Goal: Task Accomplishment & Management: Use online tool/utility

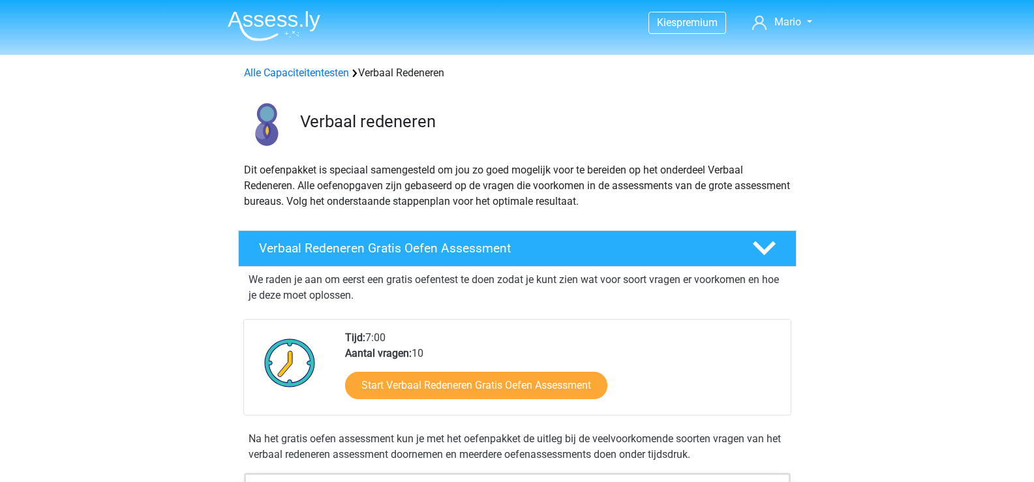
scroll to position [131, 0]
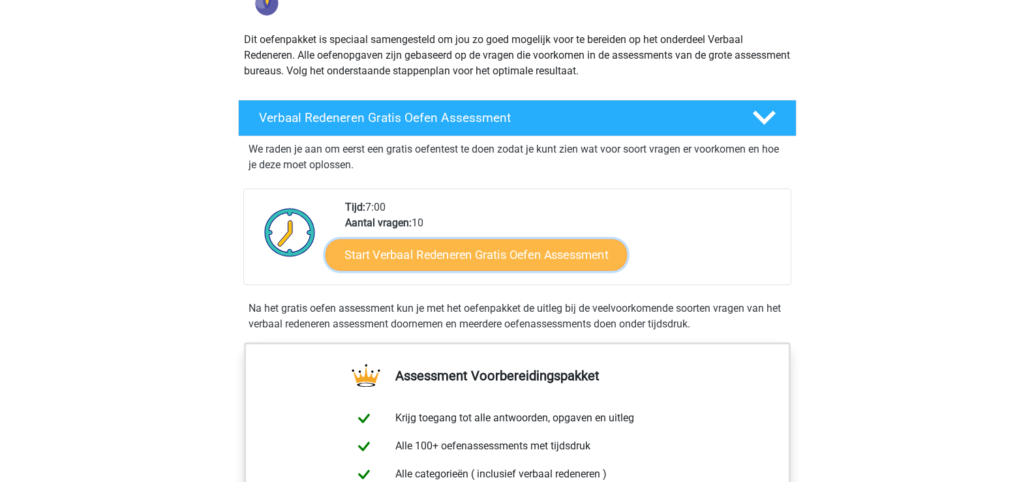
click at [515, 260] on link "Start Verbaal Redeneren Gratis Oefen Assessment" at bounding box center [477, 255] width 302 height 31
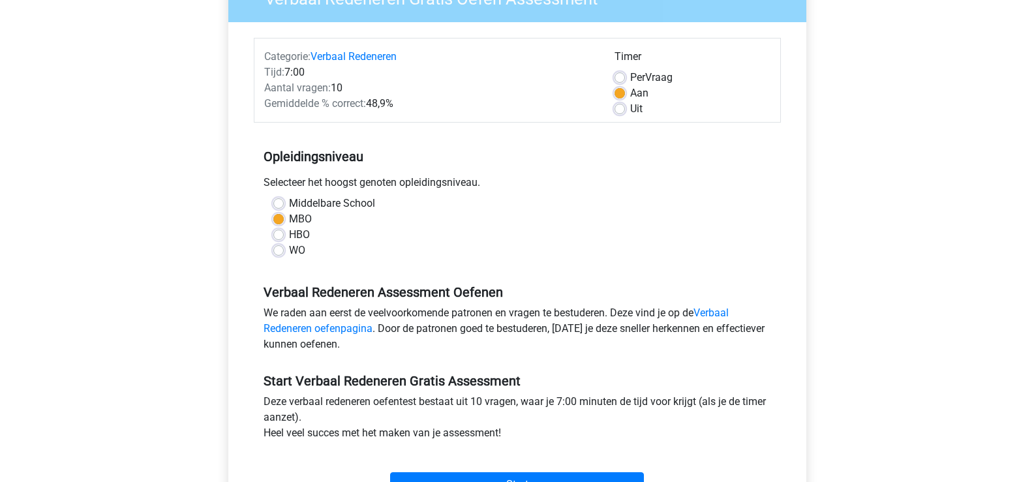
scroll to position [261, 0]
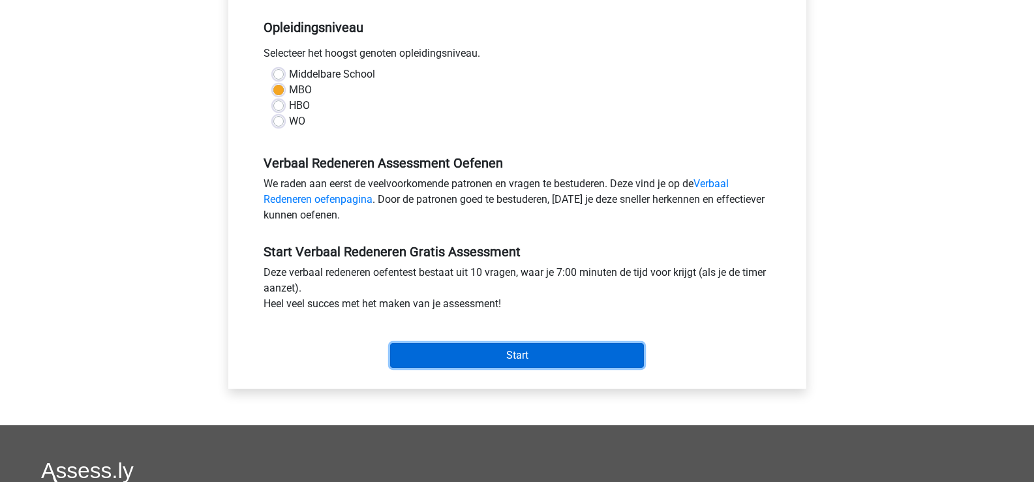
click at [506, 345] on input "Start" at bounding box center [517, 355] width 254 height 25
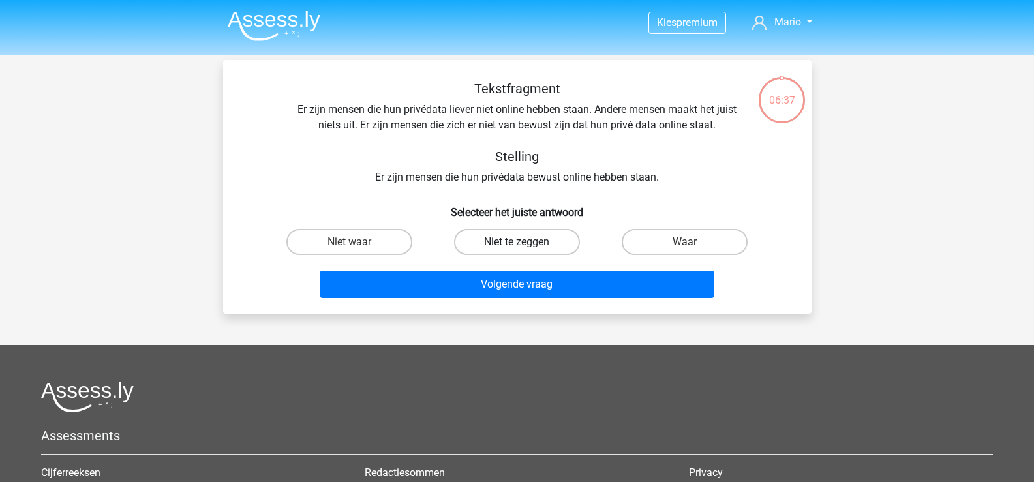
click at [531, 241] on label "Niet te zeggen" at bounding box center [517, 242] width 126 height 26
click at [525, 242] on input "Niet te zeggen" at bounding box center [521, 246] width 8 height 8
radio input "true"
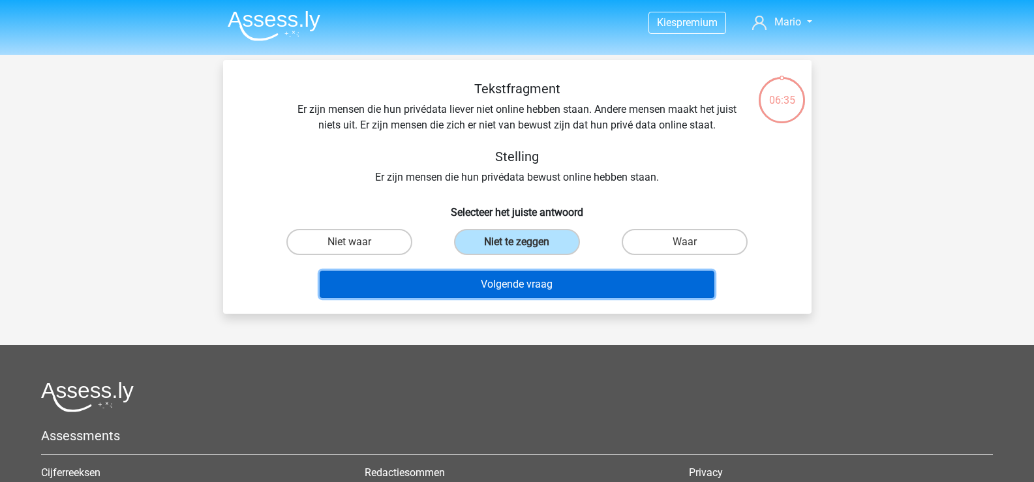
click at [537, 289] on button "Volgende vraag" at bounding box center [517, 284] width 395 height 27
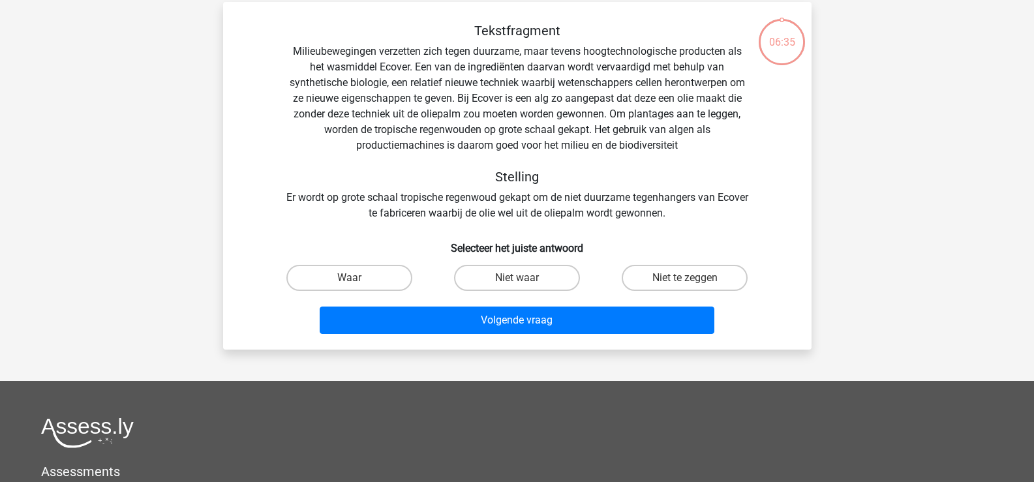
scroll to position [60, 0]
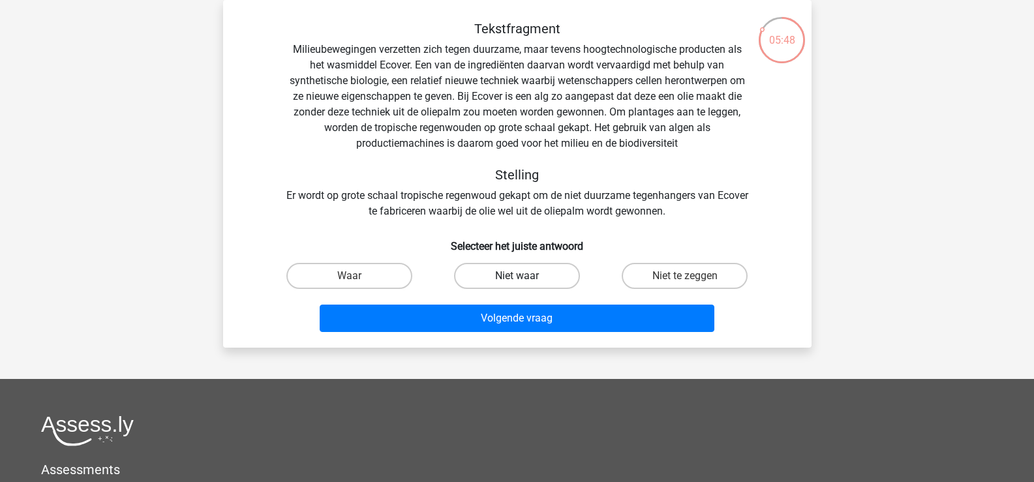
click at [499, 270] on label "Niet waar" at bounding box center [517, 276] width 126 height 26
click at [517, 276] on input "Niet waar" at bounding box center [521, 280] width 8 height 8
radio input "true"
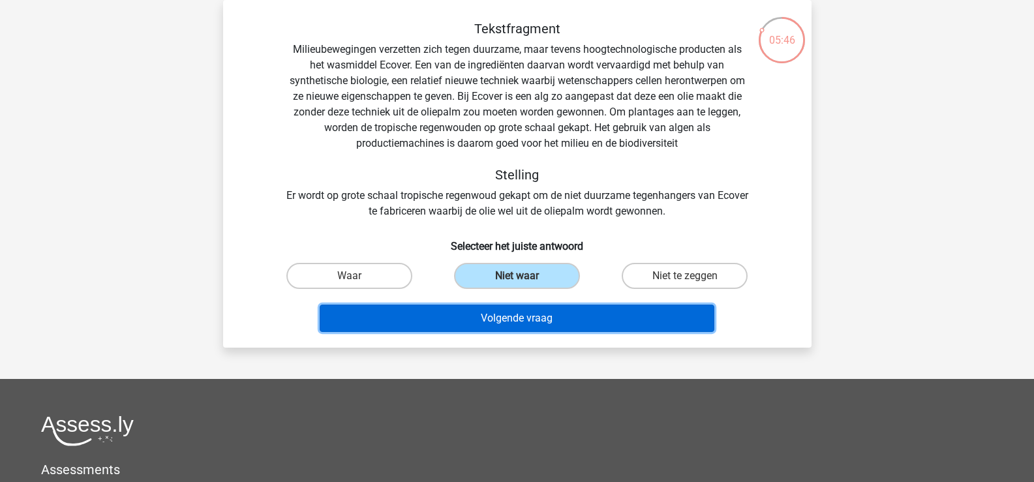
click at [576, 320] on button "Volgende vraag" at bounding box center [517, 318] width 395 height 27
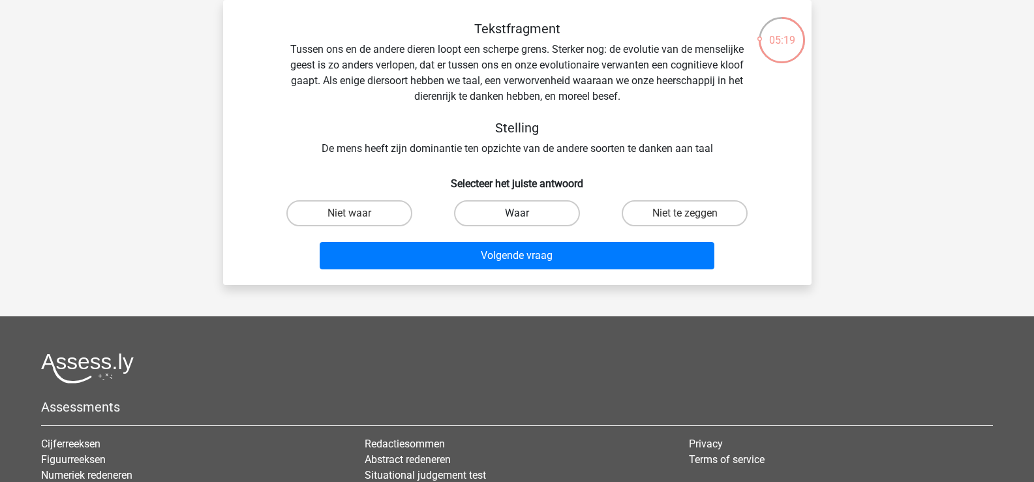
click at [483, 224] on label "Waar" at bounding box center [517, 213] width 126 height 26
click at [517, 222] on input "Waar" at bounding box center [521, 217] width 8 height 8
radio input "true"
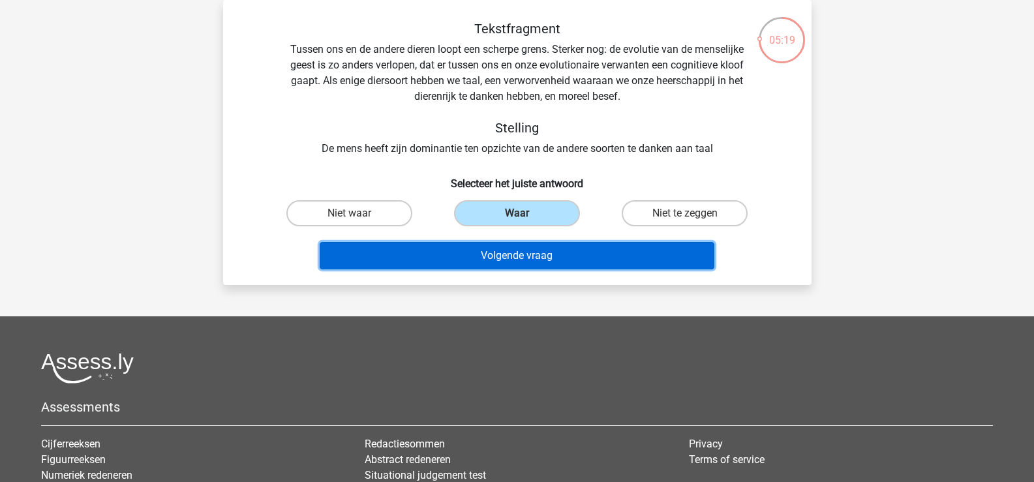
click at [506, 260] on button "Volgende vraag" at bounding box center [517, 255] width 395 height 27
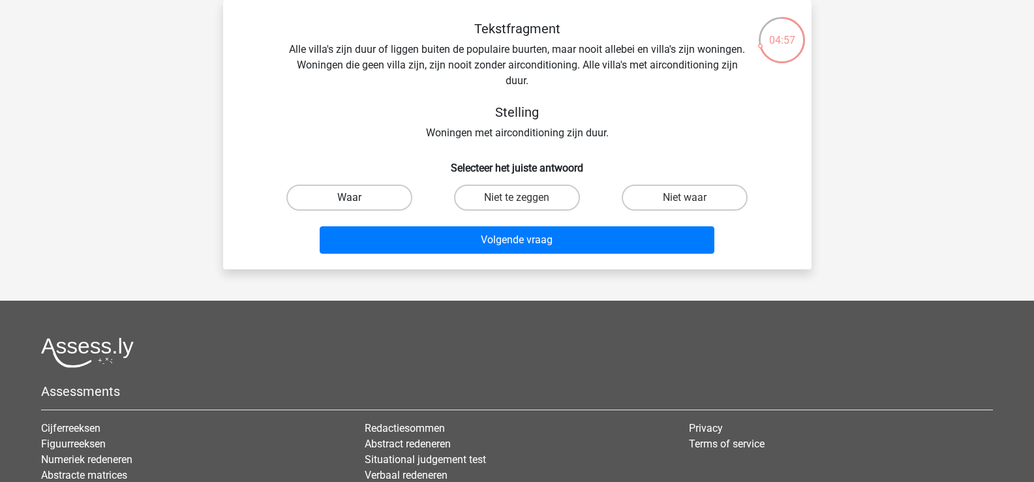
click at [337, 199] on label "Waar" at bounding box center [350, 198] width 126 height 26
click at [349, 199] on input "Waar" at bounding box center [353, 202] width 8 height 8
radio input "true"
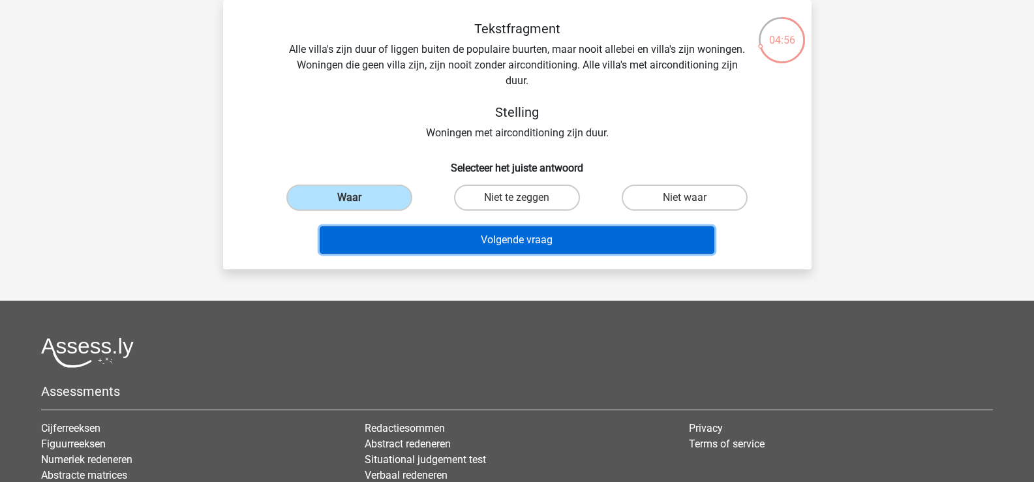
click at [542, 241] on button "Volgende vraag" at bounding box center [517, 239] width 395 height 27
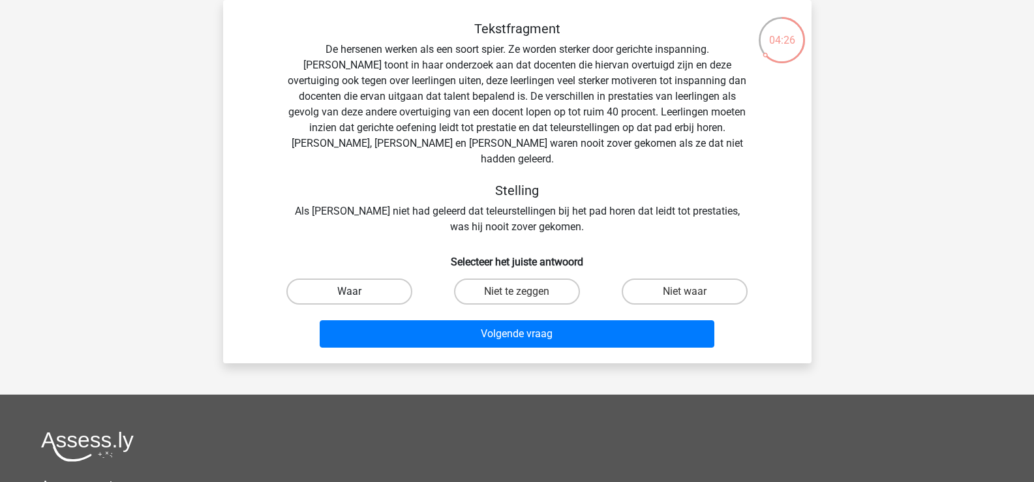
click at [343, 279] on label "Waar" at bounding box center [350, 292] width 126 height 26
click at [349, 292] on input "Waar" at bounding box center [353, 296] width 8 height 8
radio input "true"
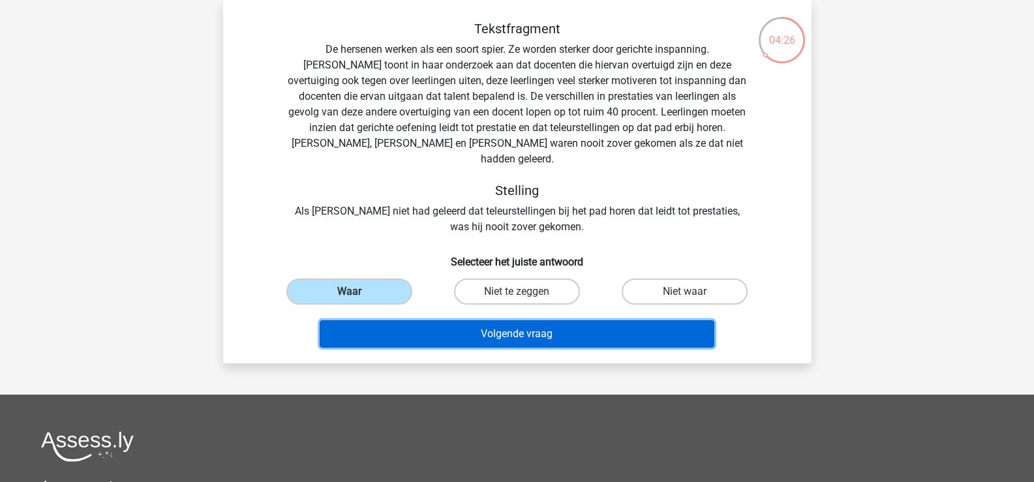
click at [589, 324] on button "Volgende vraag" at bounding box center [517, 333] width 395 height 27
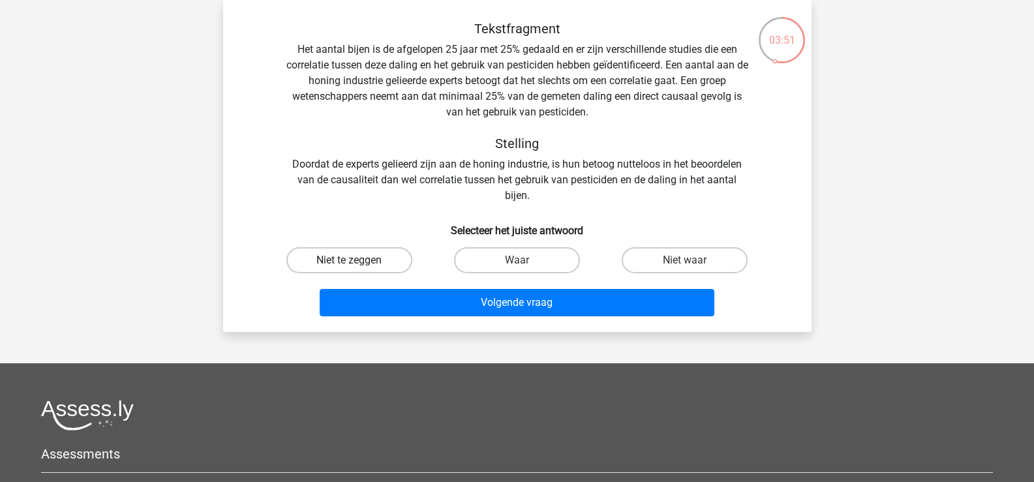
click at [380, 264] on label "Niet te zeggen" at bounding box center [350, 260] width 126 height 26
click at [358, 264] on input "Niet te zeggen" at bounding box center [353, 264] width 8 height 8
radio input "true"
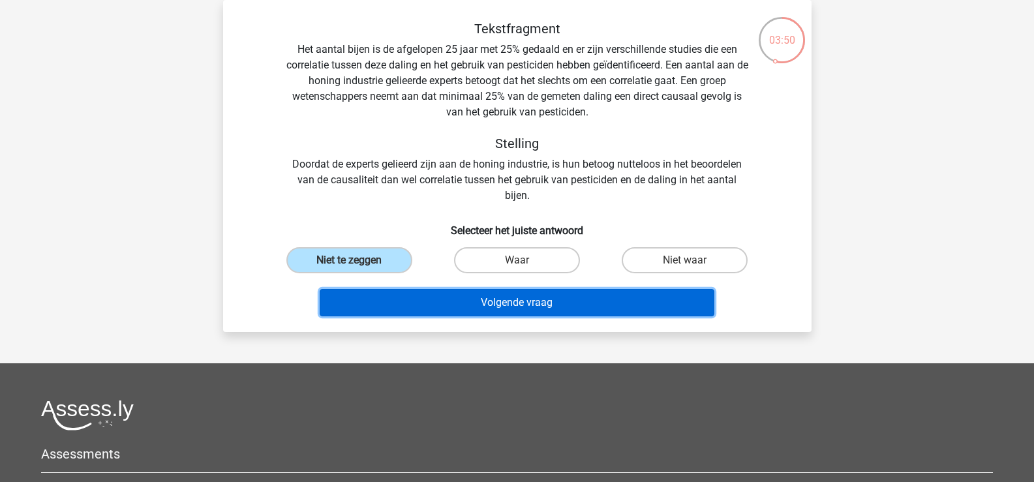
click at [514, 309] on button "Volgende vraag" at bounding box center [517, 302] width 395 height 27
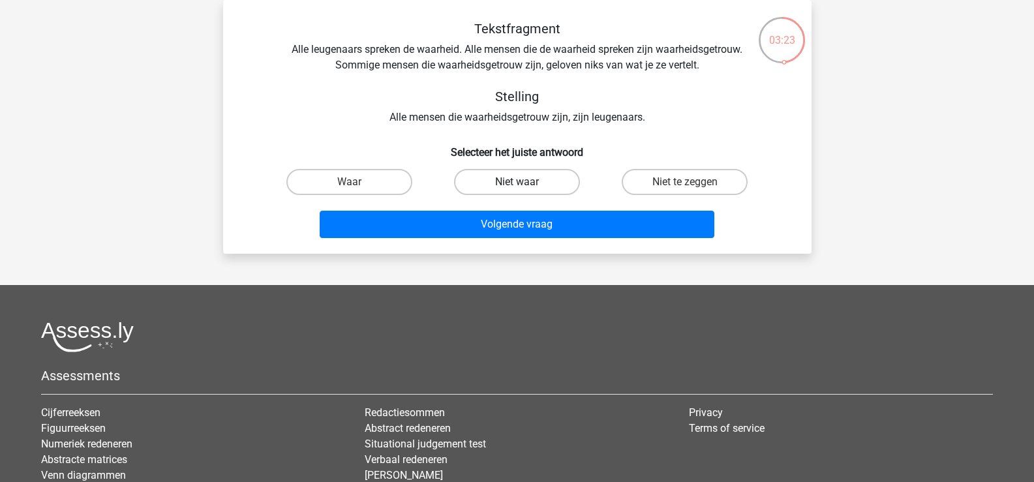
click at [547, 180] on label "Niet waar" at bounding box center [517, 182] width 126 height 26
click at [525, 182] on input "Niet waar" at bounding box center [521, 186] width 8 height 8
radio input "true"
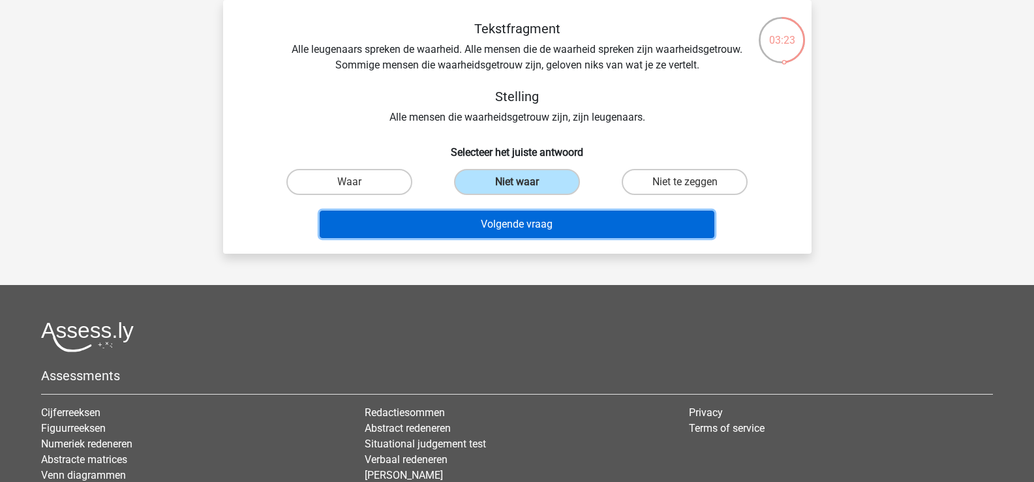
click at [548, 219] on button "Volgende vraag" at bounding box center [517, 224] width 395 height 27
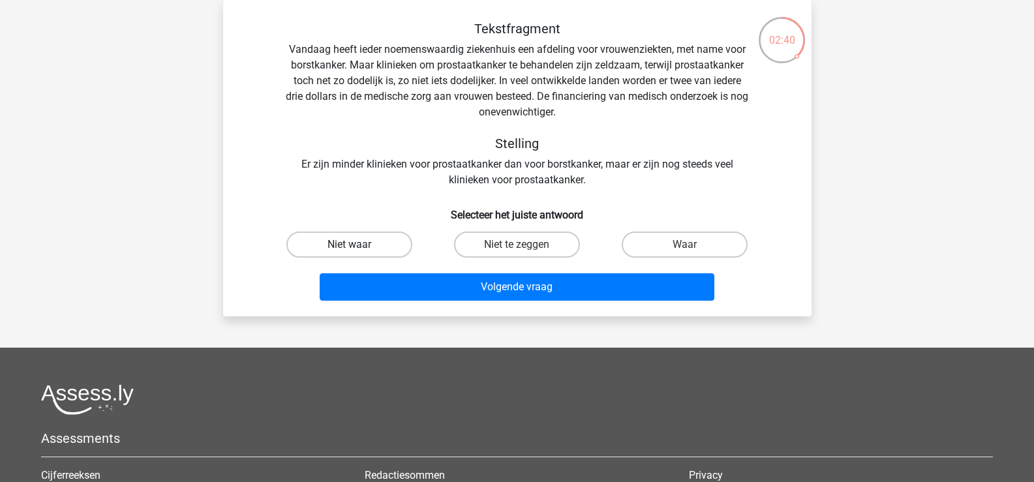
click at [341, 243] on label "Niet waar" at bounding box center [350, 245] width 126 height 26
click at [349, 245] on input "Niet waar" at bounding box center [353, 249] width 8 height 8
radio input "true"
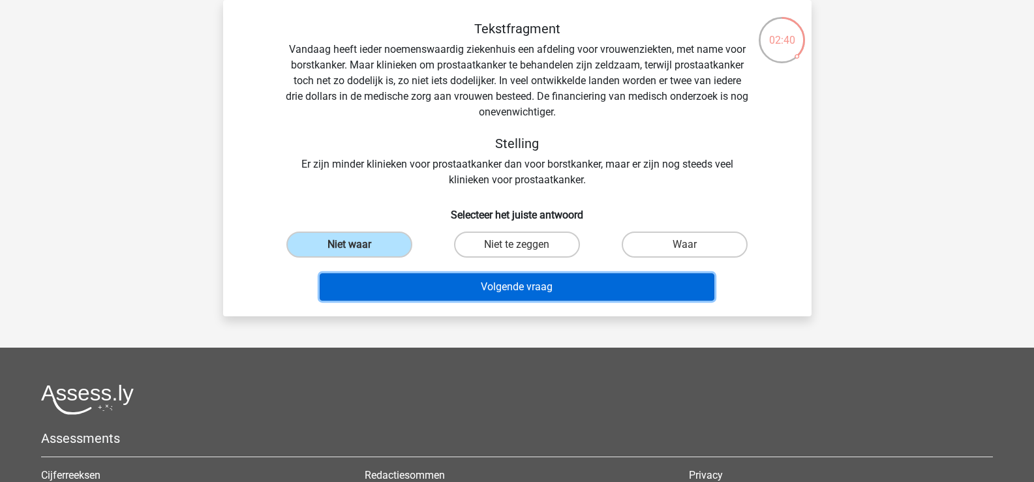
click at [560, 290] on button "Volgende vraag" at bounding box center [517, 286] width 395 height 27
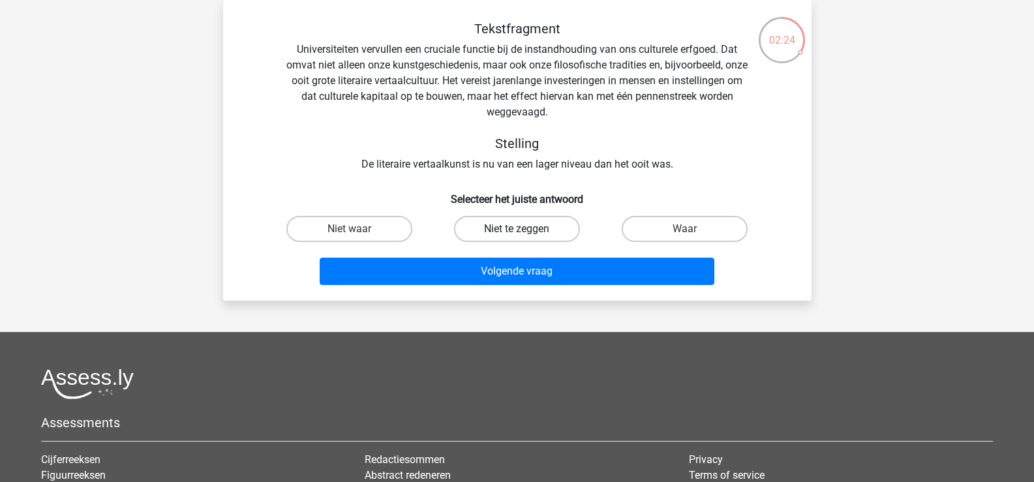
click at [518, 228] on label "Niet te zeggen" at bounding box center [517, 229] width 126 height 26
click at [518, 229] on input "Niet te zeggen" at bounding box center [521, 233] width 8 height 8
radio input "true"
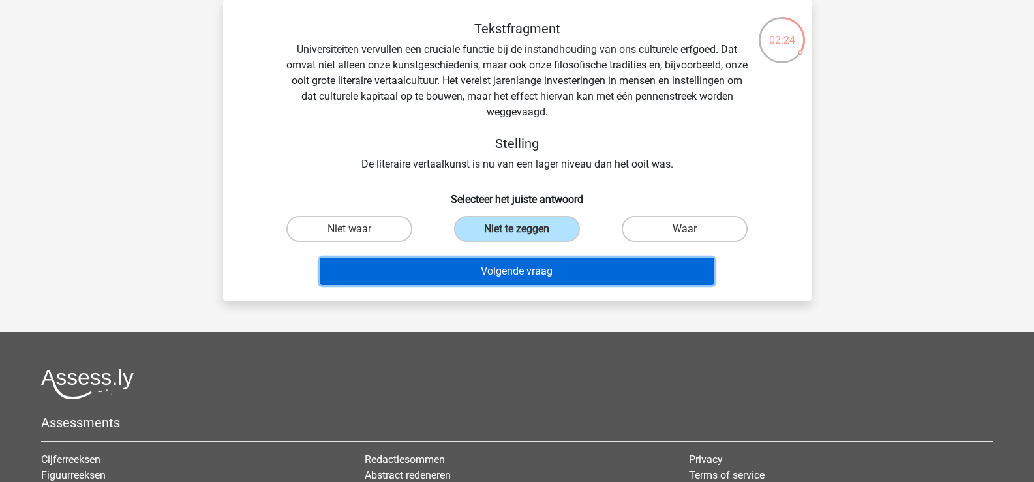
click at [562, 274] on button "Volgende vraag" at bounding box center [517, 271] width 395 height 27
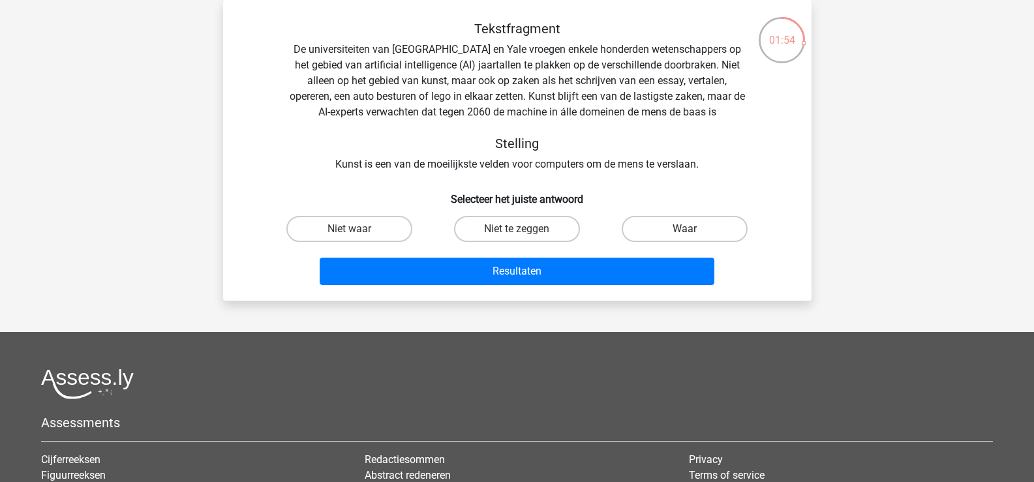
click at [677, 230] on label "Waar" at bounding box center [685, 229] width 126 height 26
click at [685, 230] on input "Waar" at bounding box center [689, 233] width 8 height 8
radio input "true"
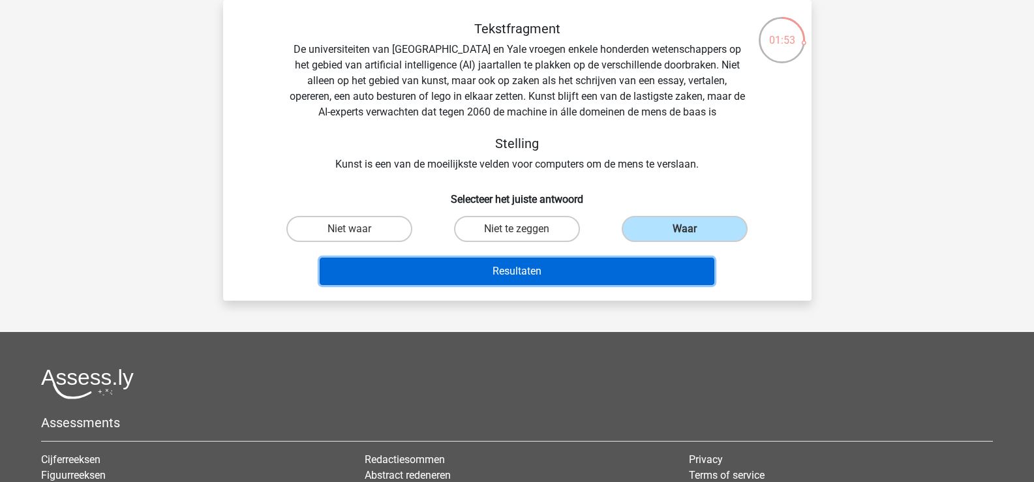
click at [584, 267] on button "Resultaten" at bounding box center [517, 271] width 395 height 27
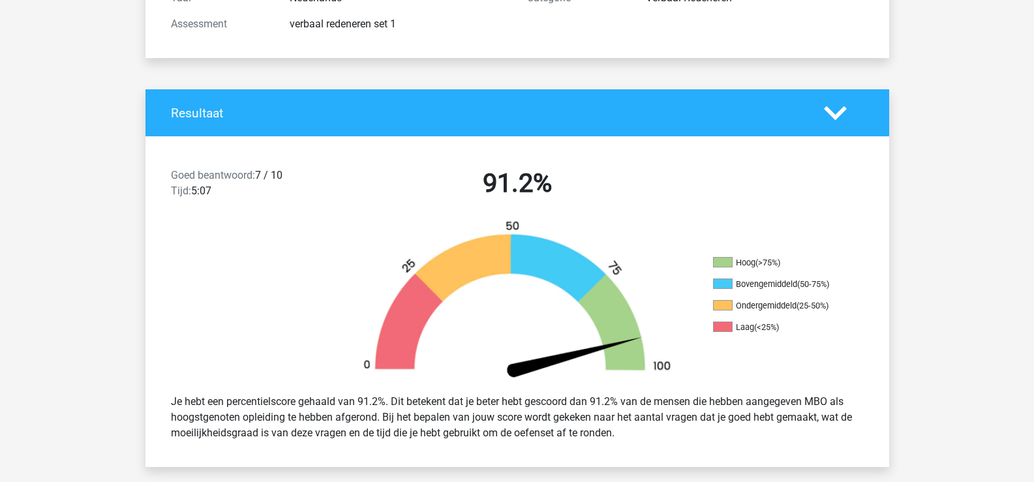
scroll to position [196, 0]
